Goal: Check status: Check status

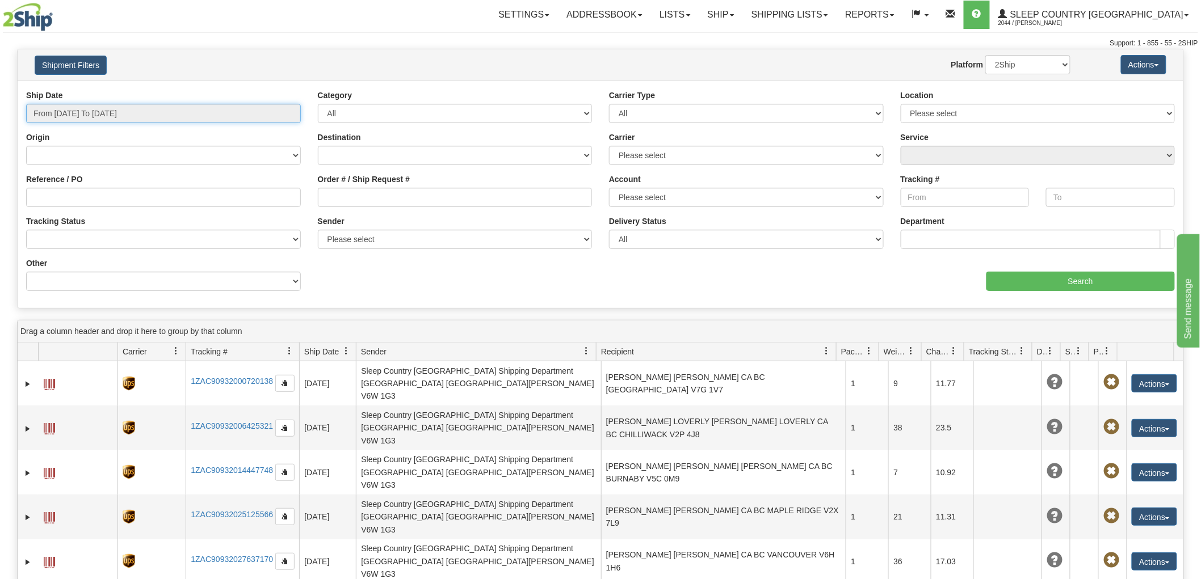
click at [117, 110] on input "From [DATE] To [DATE]" at bounding box center [163, 113] width 275 height 19
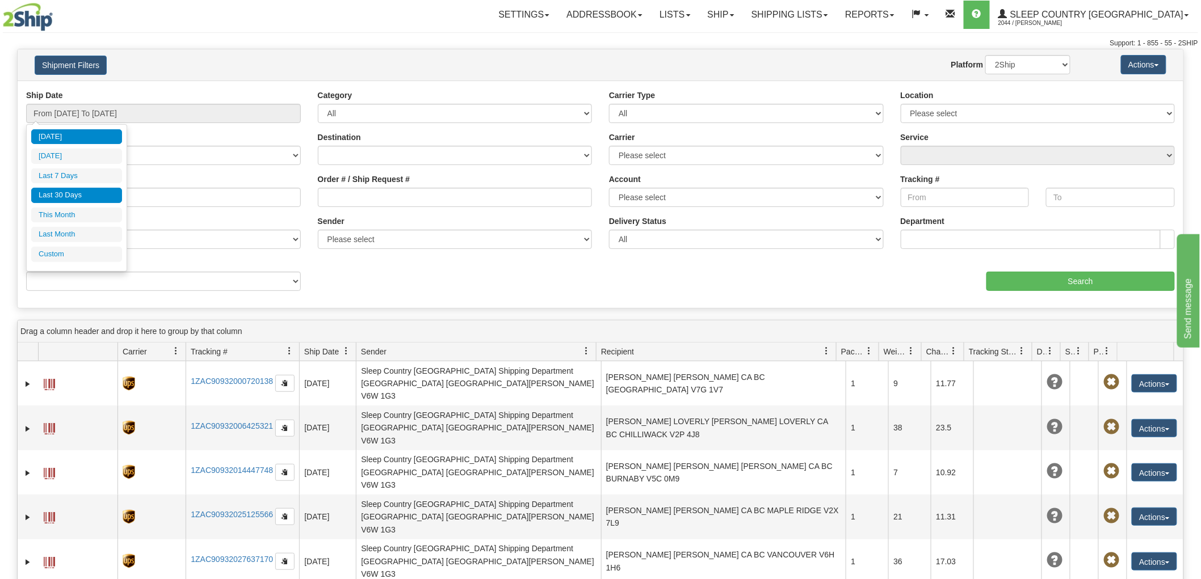
click at [75, 195] on li "Last 30 Days" at bounding box center [76, 195] width 91 height 15
type input "From [DATE] To [DATE]"
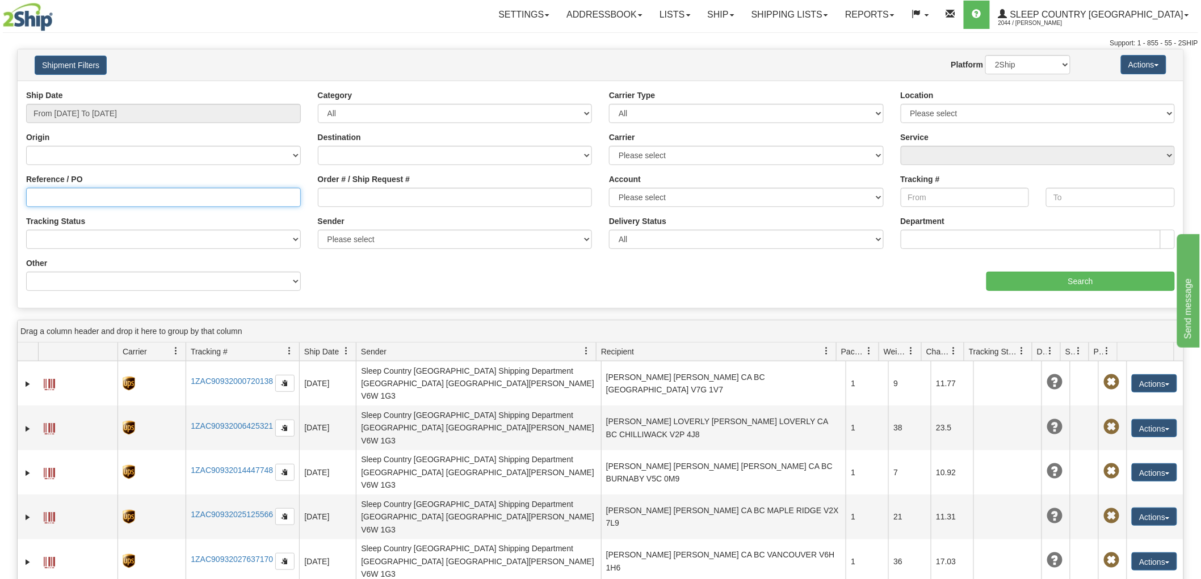
click at [75, 205] on input "Reference / PO" at bounding box center [163, 197] width 275 height 19
paste input "9002H962363"
type input "9002H962363"
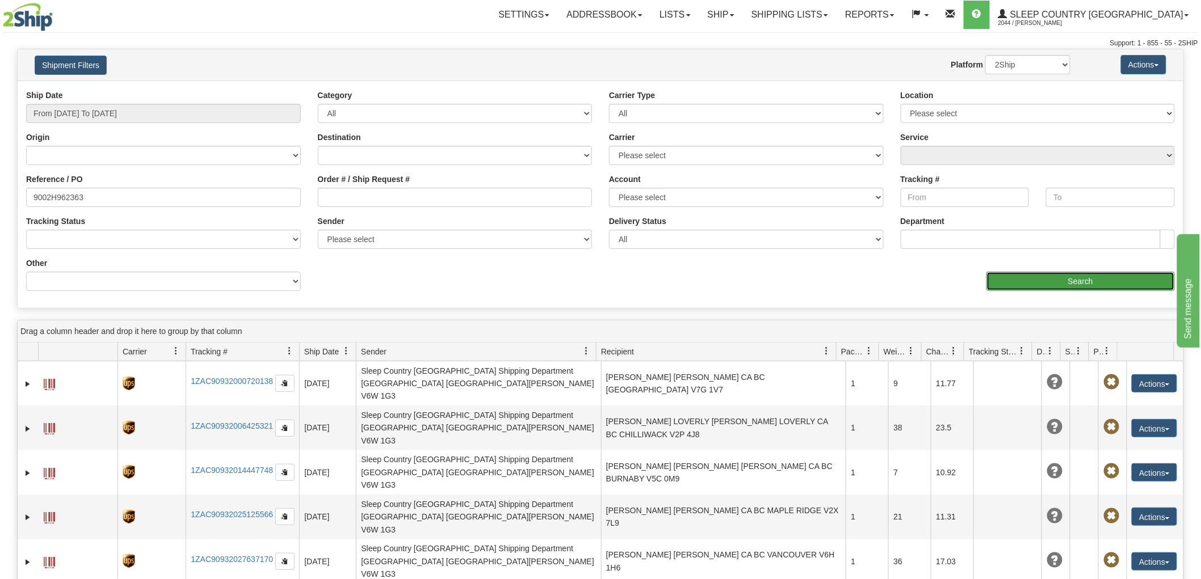
click at [1087, 284] on input "Search" at bounding box center [1080, 281] width 188 height 19
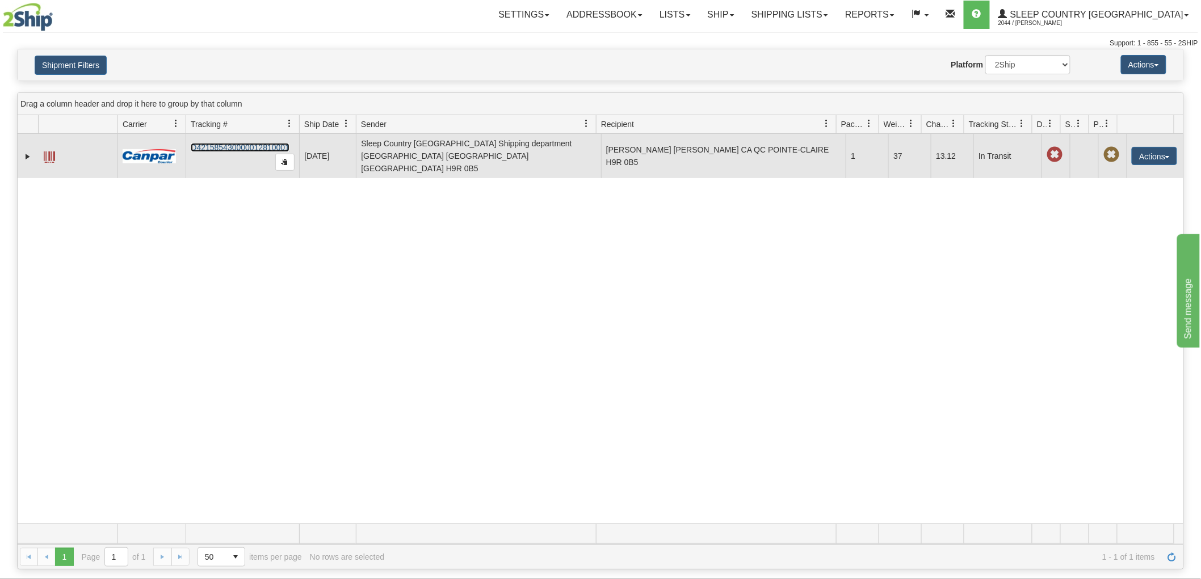
click at [216, 143] on link "D421585430000012810001" at bounding box center [240, 147] width 99 height 9
